Goal: Navigation & Orientation: Find specific page/section

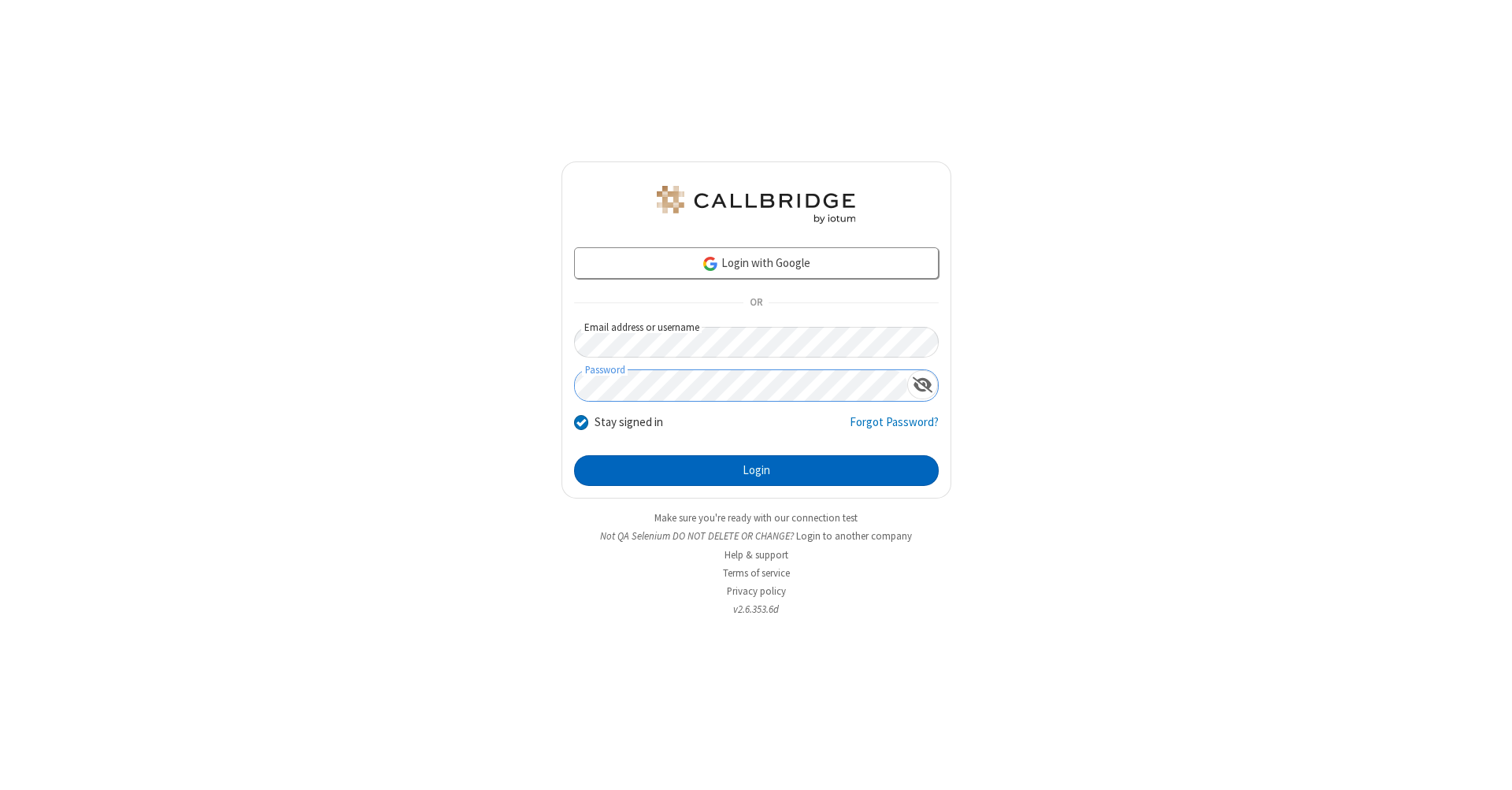
click at [756, 471] on button "Login" at bounding box center [756, 470] width 364 height 31
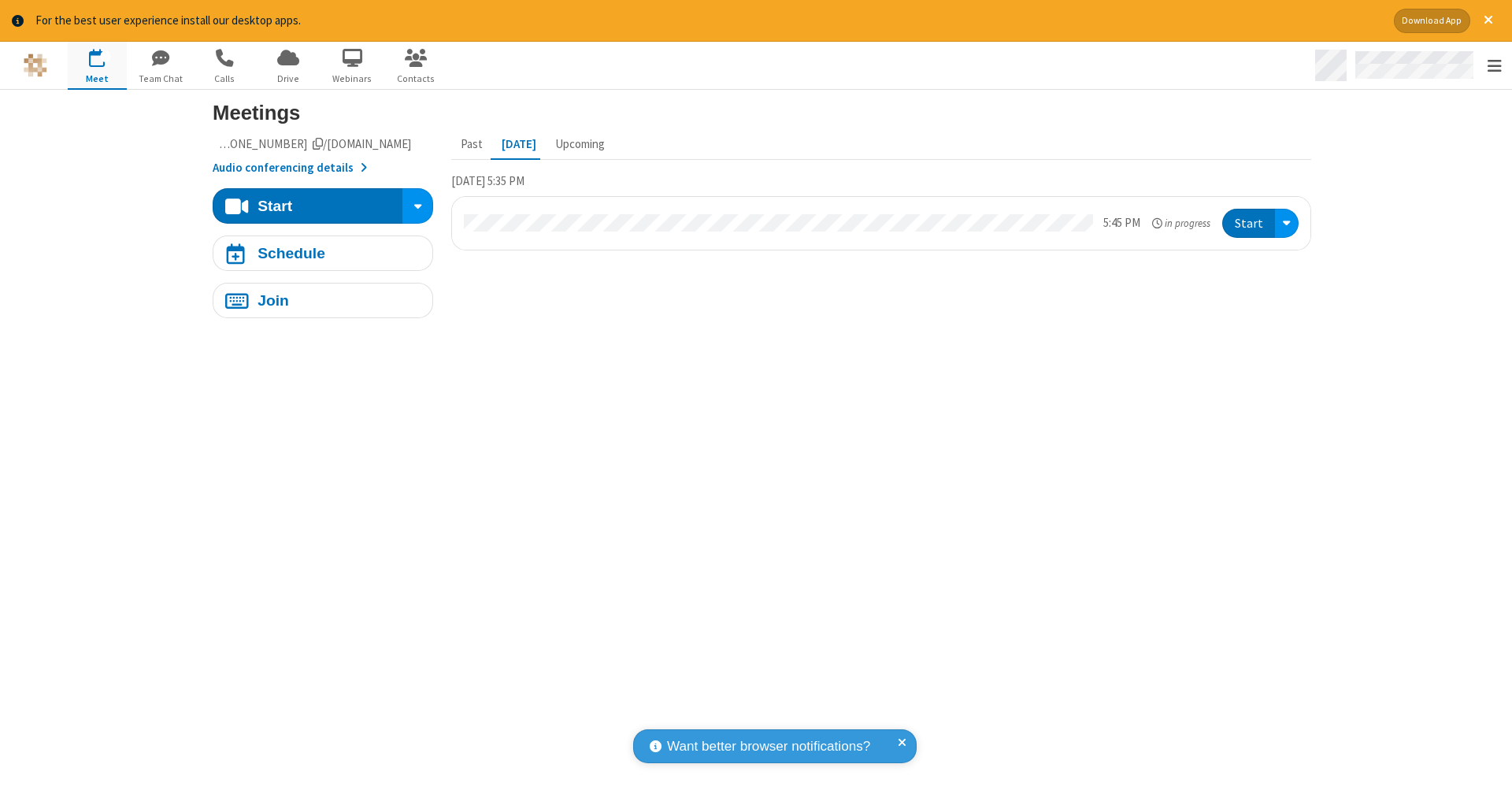
click at [1493, 66] on span "Open menu" at bounding box center [1494, 66] width 14 height 16
click at [288, 78] on span "Drive" at bounding box center [289, 79] width 59 height 14
